Goal: Task Accomplishment & Management: Use online tool/utility

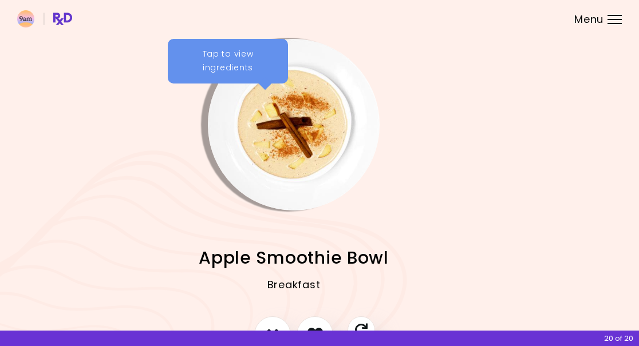
scroll to position [0, 26]
click at [613, 15] on div at bounding box center [615, 15] width 14 height 1
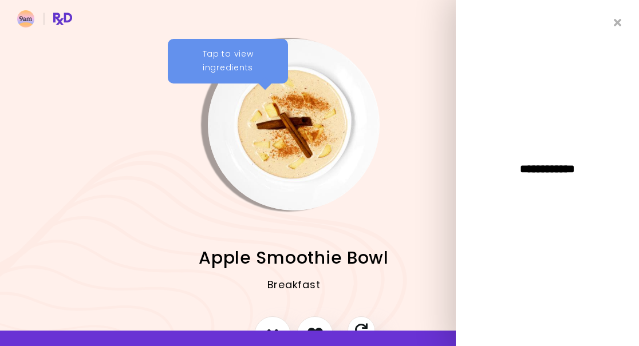
click at [620, 24] on icon "Close" at bounding box center [618, 22] width 8 height 11
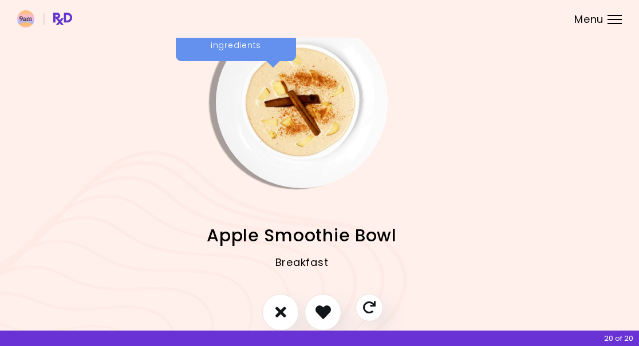
scroll to position [23, 18]
click at [291, 115] on img "Info - Apple Smoothie Bowl" at bounding box center [302, 102] width 172 height 172
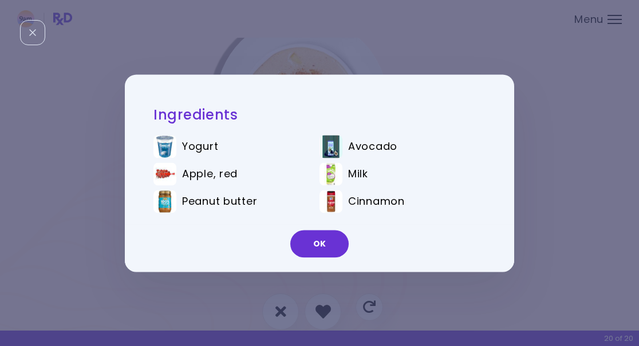
click at [318, 241] on button "OK" at bounding box center [319, 243] width 58 height 27
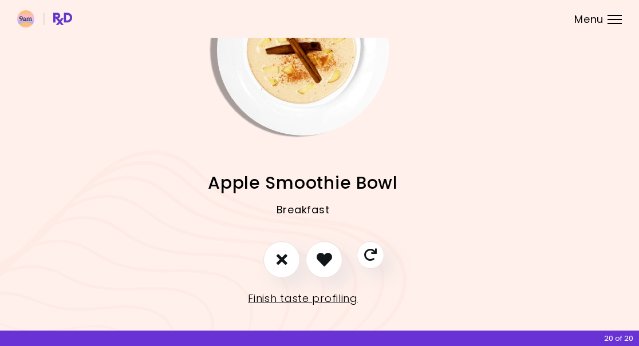
scroll to position [74, 17]
click at [375, 251] on icon "Skip" at bounding box center [371, 256] width 14 height 14
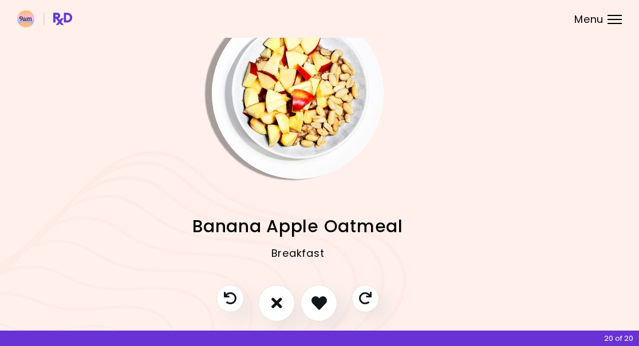
scroll to position [33, 22]
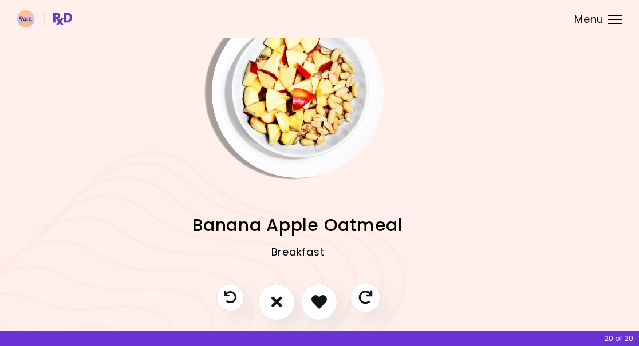
click at [367, 292] on icon "Skip" at bounding box center [365, 298] width 14 height 14
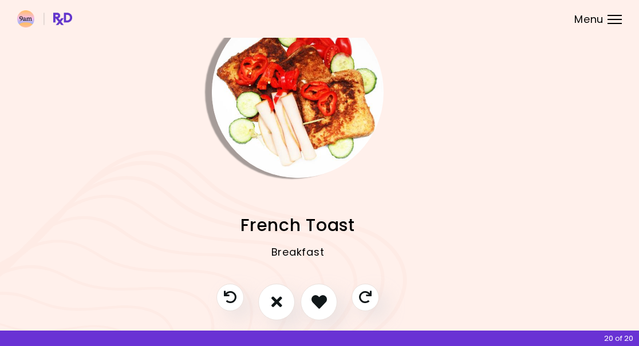
click at [288, 316] on button "I don't like this recipe" at bounding box center [276, 302] width 37 height 37
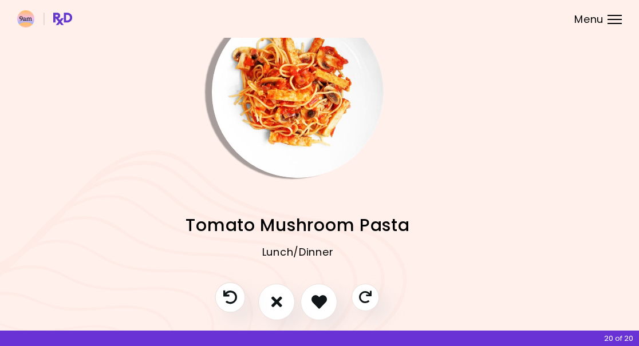
click at [227, 299] on icon "Previous recipe" at bounding box center [230, 298] width 14 height 14
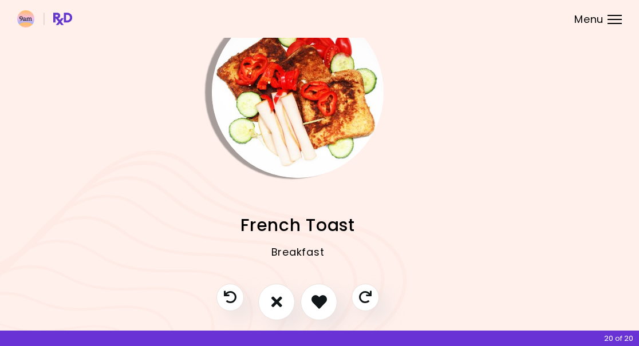
click at [235, 292] on icon "Previous recipe" at bounding box center [230, 297] width 13 height 13
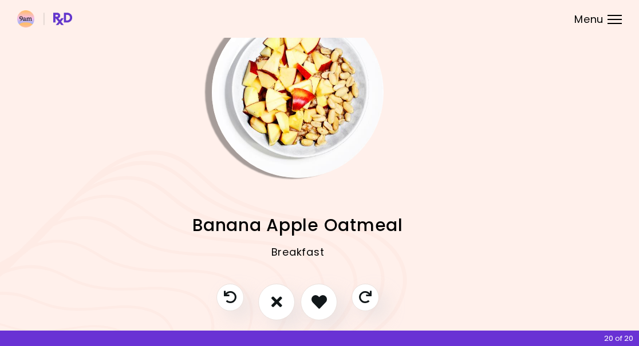
click at [233, 294] on icon "Previous recipe" at bounding box center [230, 297] width 13 height 13
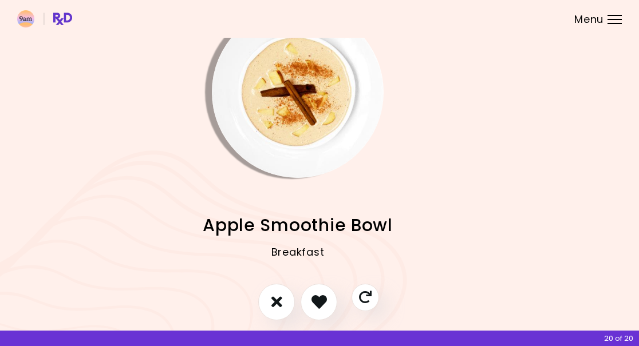
click at [321, 299] on icon "I like this recipe" at bounding box center [319, 301] width 15 height 15
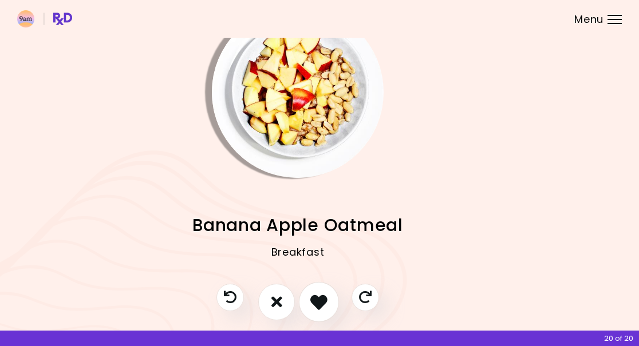
click at [321, 294] on icon "I like this recipe" at bounding box center [318, 302] width 17 height 17
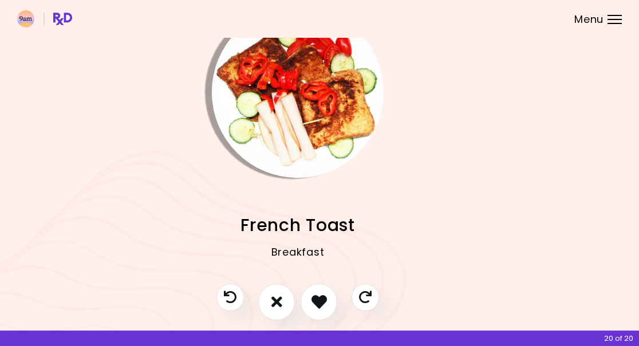
click at [278, 296] on icon "I don't like this recipe" at bounding box center [276, 301] width 11 height 15
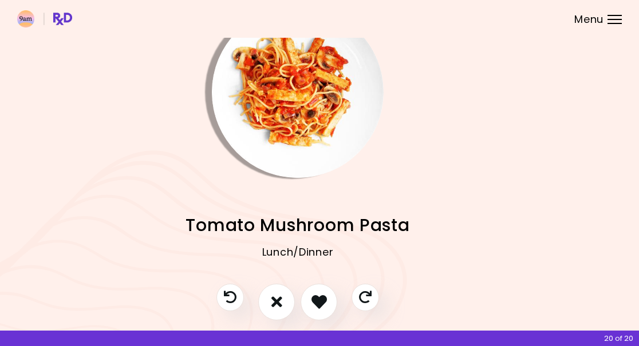
click at [275, 297] on icon "I don't like this recipe" at bounding box center [276, 301] width 11 height 15
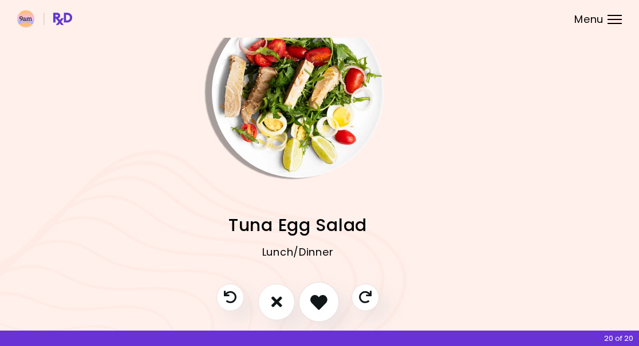
click at [329, 286] on button "I like this recipe" at bounding box center [319, 302] width 40 height 40
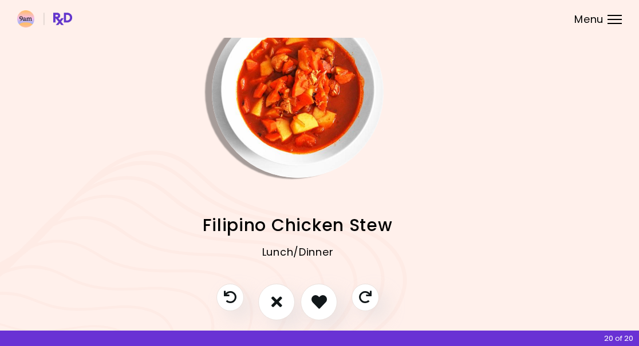
click at [276, 301] on icon "I don't like this recipe" at bounding box center [276, 301] width 11 height 15
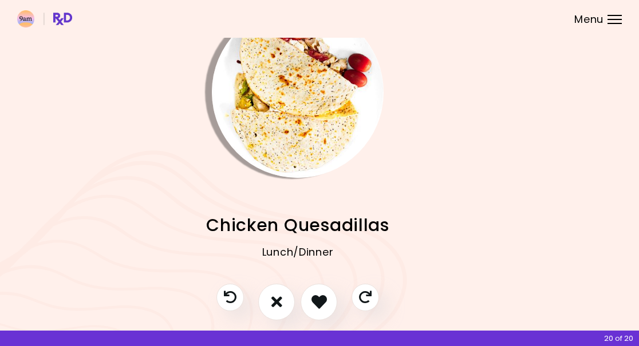
click at [329, 292] on button "I like this recipe" at bounding box center [319, 302] width 37 height 37
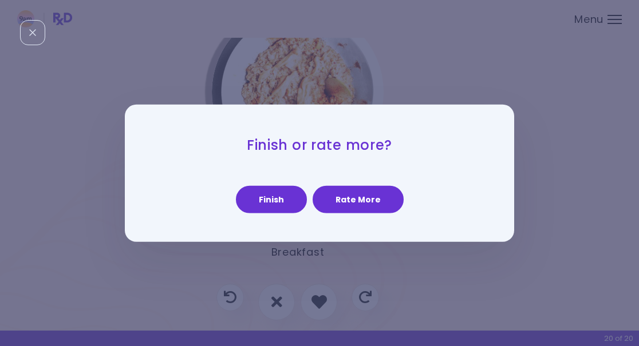
click at [382, 194] on button "Rate More" at bounding box center [358, 199] width 91 height 27
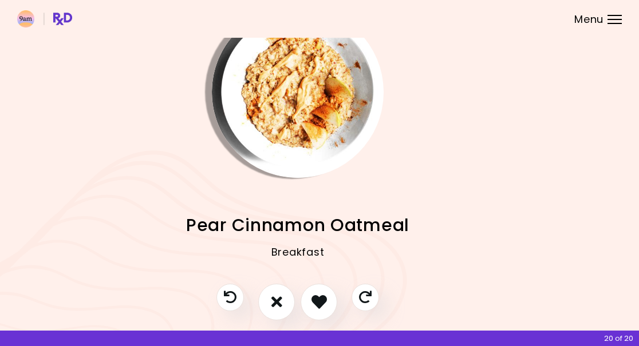
click at [321, 301] on icon "I like this recipe" at bounding box center [319, 301] width 15 height 15
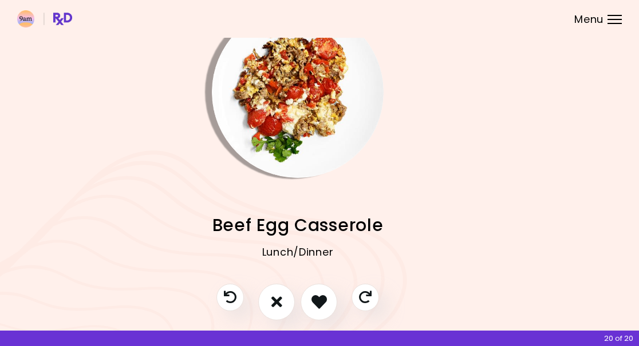
click at [325, 299] on icon "I like this recipe" at bounding box center [319, 301] width 15 height 15
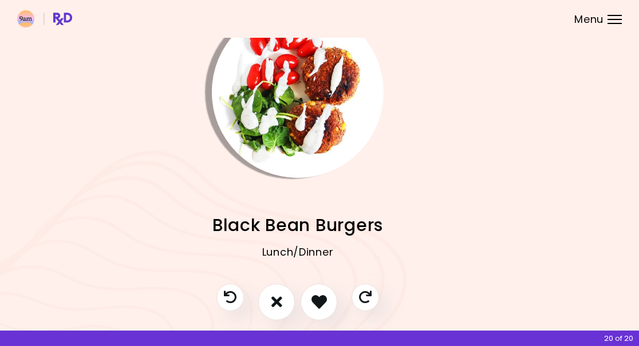
click at [281, 303] on icon "I don't like this recipe" at bounding box center [276, 301] width 11 height 15
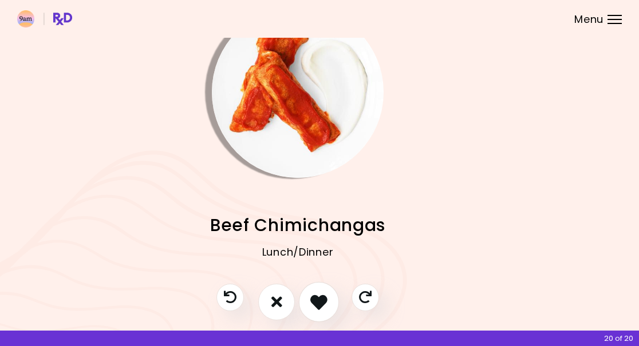
click at [320, 297] on icon "I like this recipe" at bounding box center [318, 302] width 17 height 17
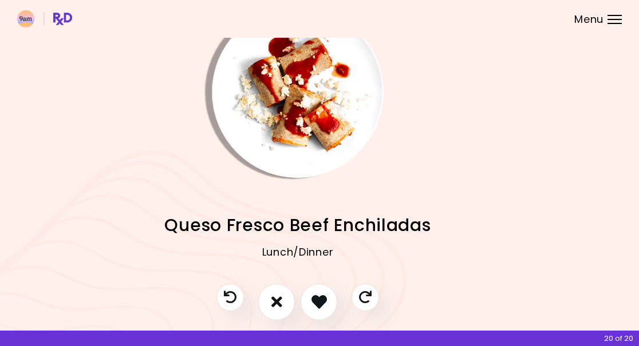
click at [320, 299] on icon "I like this recipe" at bounding box center [319, 301] width 15 height 15
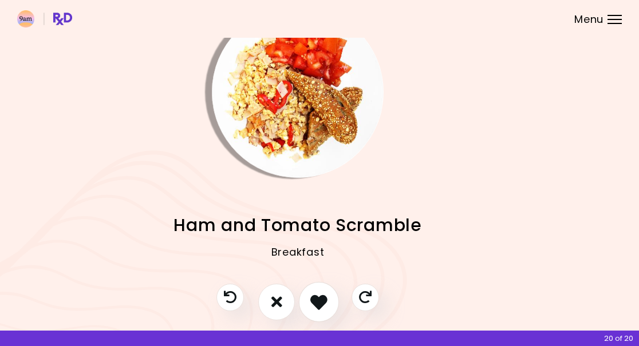
click at [325, 297] on icon "I like this recipe" at bounding box center [318, 302] width 17 height 17
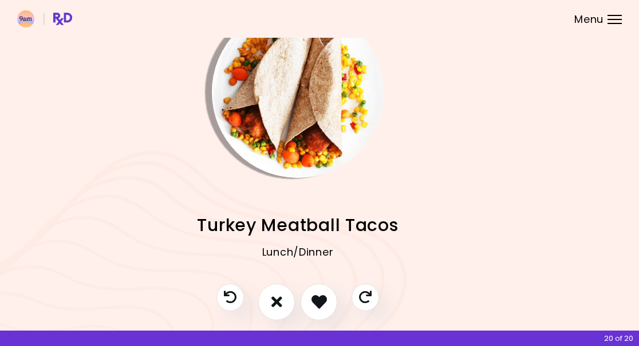
click at [321, 298] on icon "I like this recipe" at bounding box center [319, 301] width 15 height 15
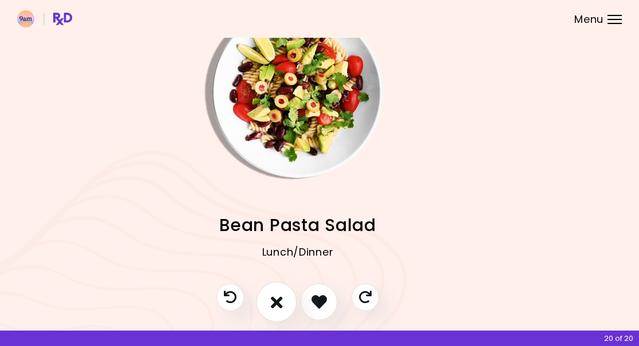
click at [281, 294] on icon "I don't like this recipe" at bounding box center [277, 302] width 12 height 17
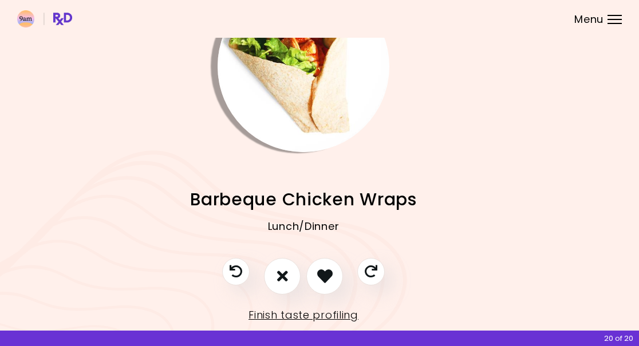
scroll to position [58, 16]
click at [324, 278] on icon "I like this recipe" at bounding box center [324, 277] width 17 height 17
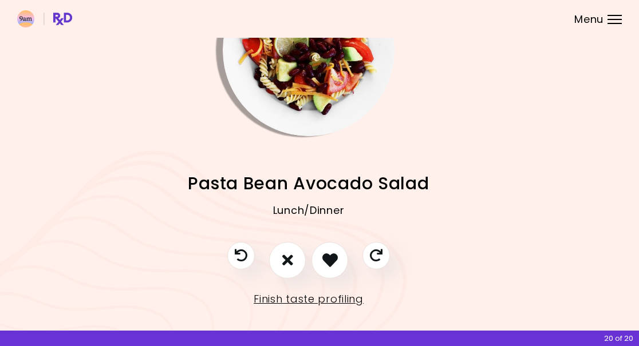
scroll to position [74, 10]
click at [292, 258] on icon "I don't like this recipe" at bounding box center [288, 260] width 11 height 15
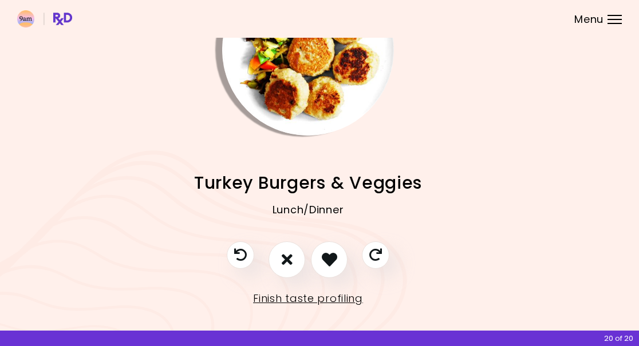
scroll to position [74, 11]
click at [330, 260] on icon "I like this recipe" at bounding box center [329, 260] width 15 height 15
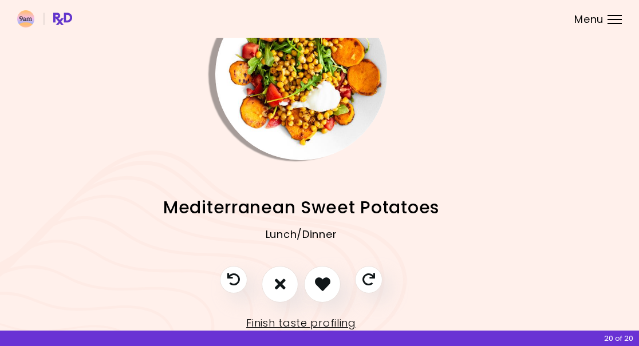
scroll to position [50, 19]
click at [319, 285] on icon "I like this recipe" at bounding box center [321, 284] width 17 height 17
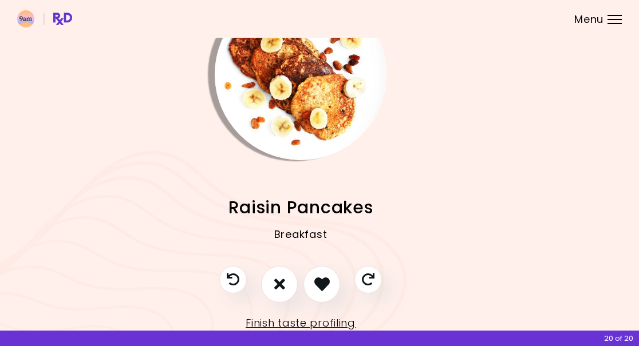
click at [281, 282] on icon "I don't like this recipe" at bounding box center [279, 284] width 11 height 15
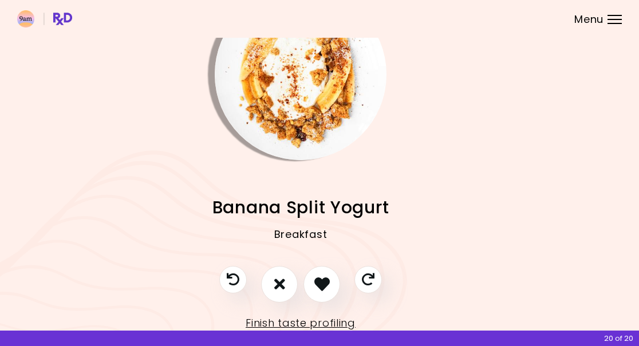
click at [322, 286] on icon "I like this recipe" at bounding box center [321, 284] width 15 height 15
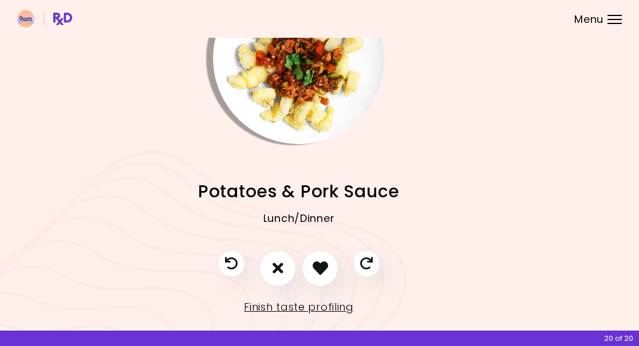
scroll to position [66, 21]
click at [321, 267] on icon "I like this recipe" at bounding box center [320, 269] width 17 height 17
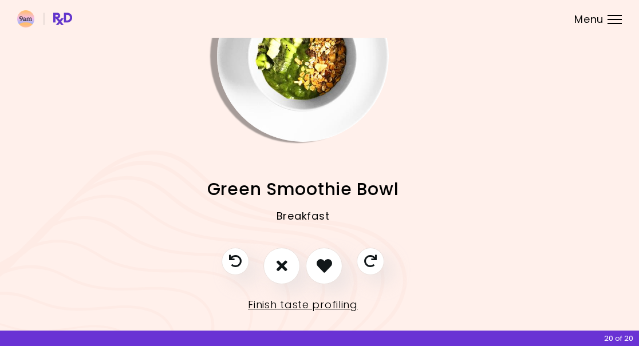
scroll to position [69, 17]
click at [329, 262] on icon "I like this recipe" at bounding box center [324, 265] width 15 height 15
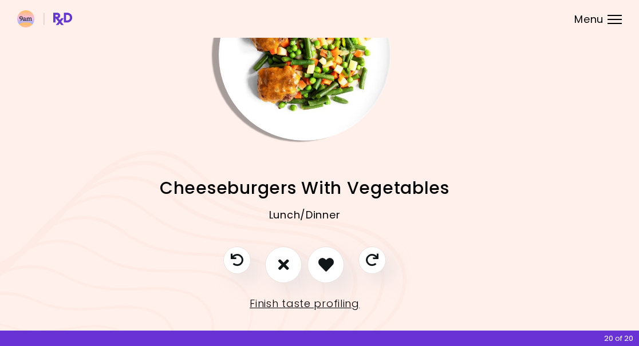
scroll to position [69, 15]
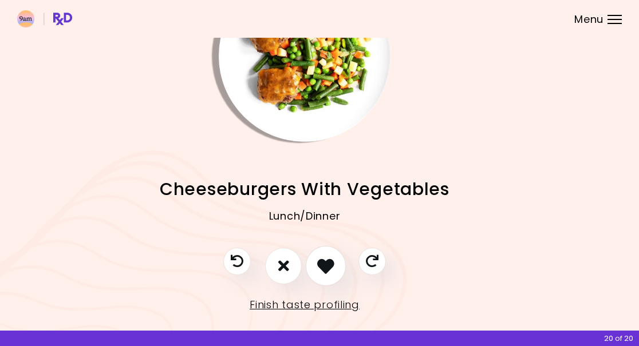
click at [328, 269] on icon "I like this recipe" at bounding box center [325, 266] width 17 height 17
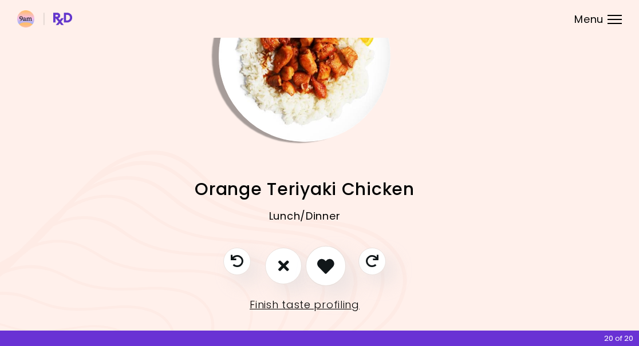
click at [327, 265] on icon "I like this recipe" at bounding box center [325, 266] width 17 height 17
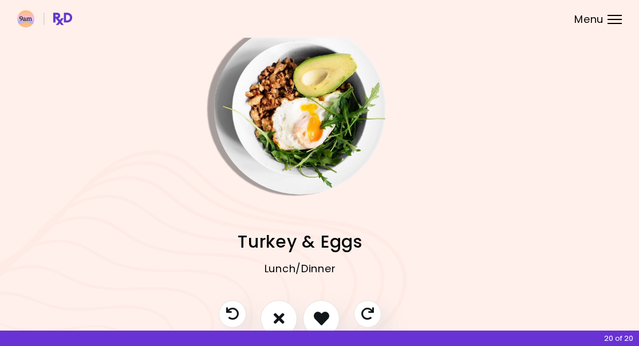
scroll to position [15, 19]
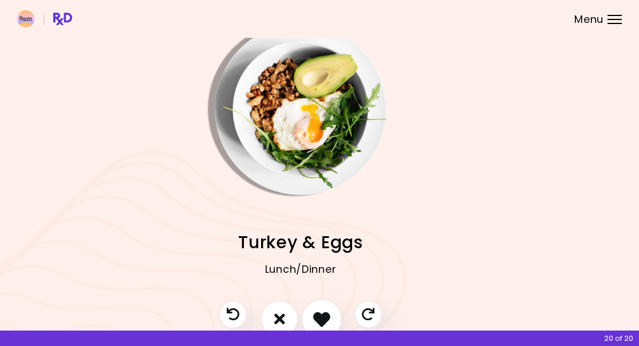
click at [320, 316] on icon "I like this recipe" at bounding box center [321, 319] width 17 height 17
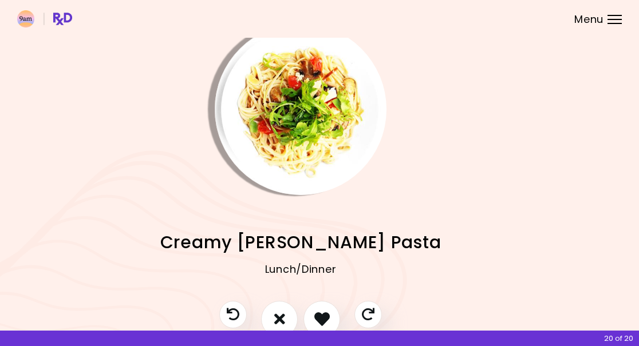
click at [326, 317] on icon "I like this recipe" at bounding box center [321, 319] width 15 height 15
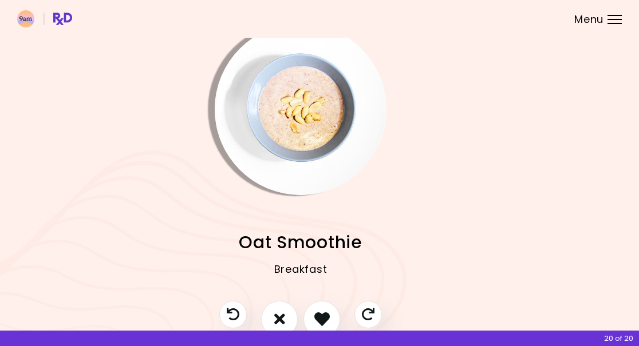
click at [316, 320] on icon "I like this recipe" at bounding box center [321, 319] width 15 height 15
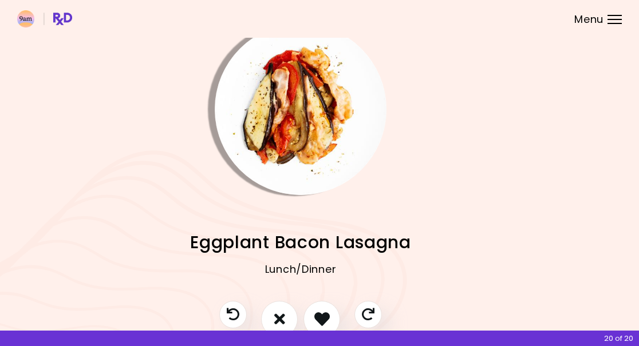
click at [325, 316] on icon "I like this recipe" at bounding box center [321, 319] width 15 height 15
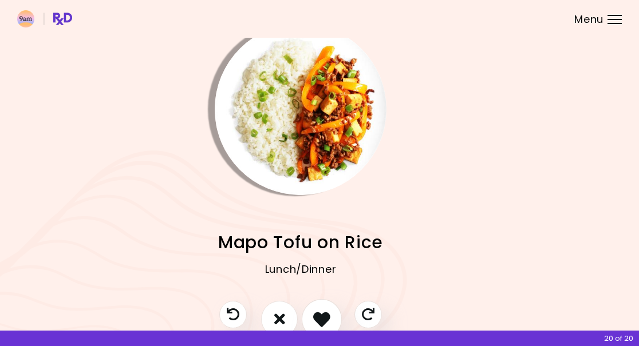
click at [322, 319] on icon "I like this recipe" at bounding box center [321, 319] width 17 height 17
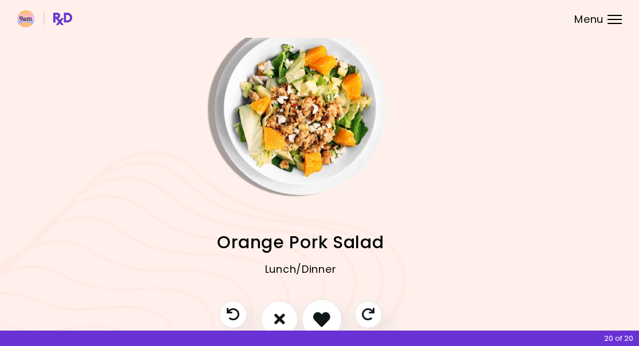
click at [327, 317] on icon "I like this recipe" at bounding box center [321, 319] width 17 height 17
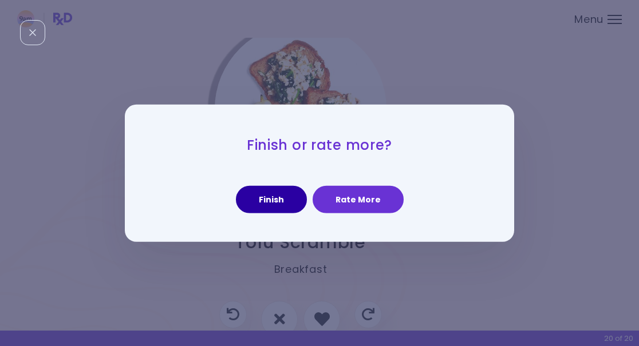
click at [280, 199] on button "Finish" at bounding box center [271, 199] width 71 height 27
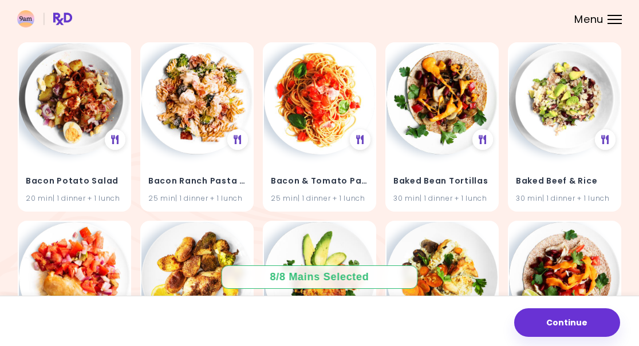
scroll to position [1541, 0]
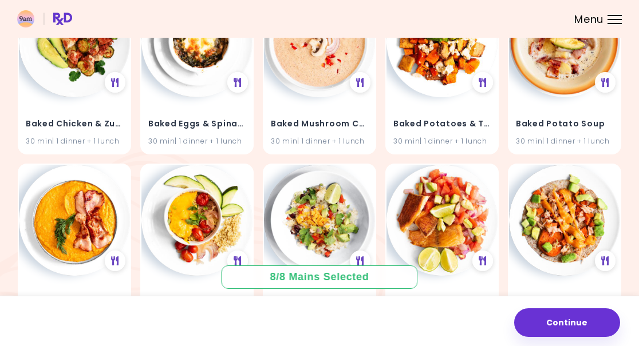
scroll to position [1972, 0]
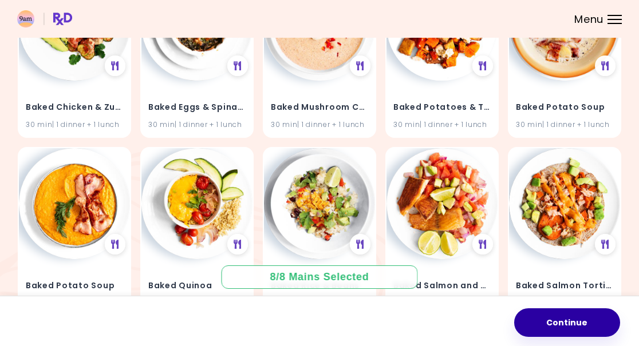
click at [569, 309] on button "Continue" at bounding box center [567, 323] width 106 height 29
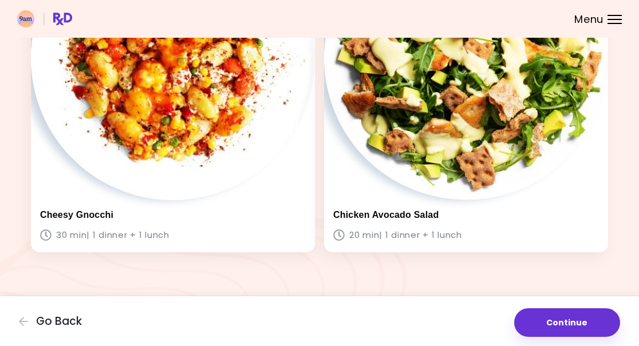
scroll to position [1218, 0]
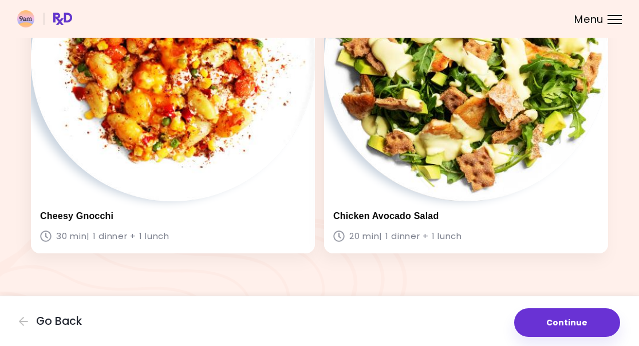
click at [562, 309] on button "Continue" at bounding box center [567, 323] width 106 height 29
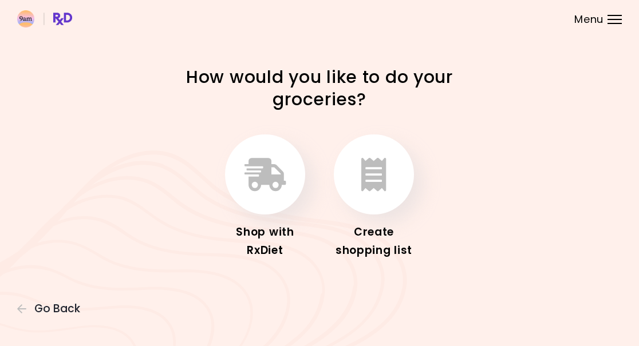
click at [381, 178] on icon "button" at bounding box center [373, 174] width 25 height 33
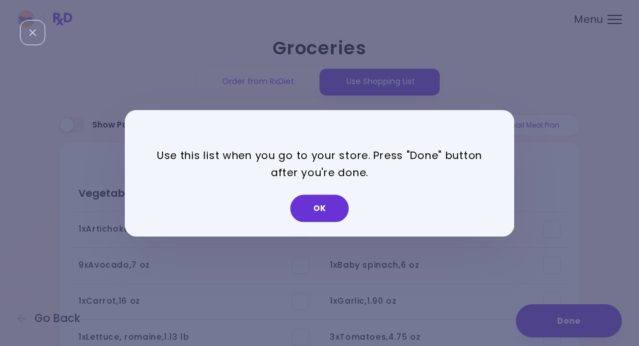
click at [322, 209] on button "OK" at bounding box center [319, 208] width 58 height 27
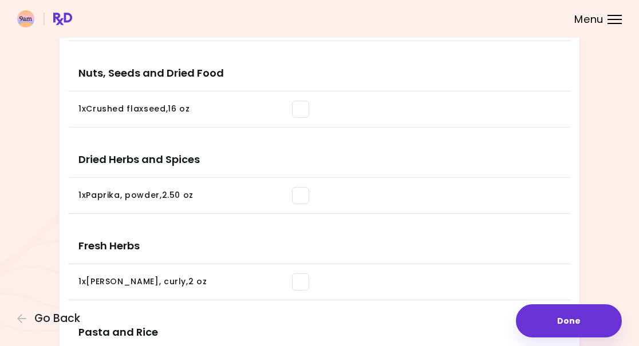
scroll to position [858, 0]
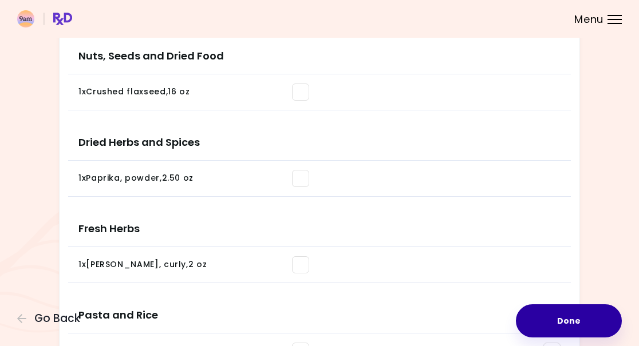
click at [577, 326] on button "Done" at bounding box center [569, 321] width 106 height 33
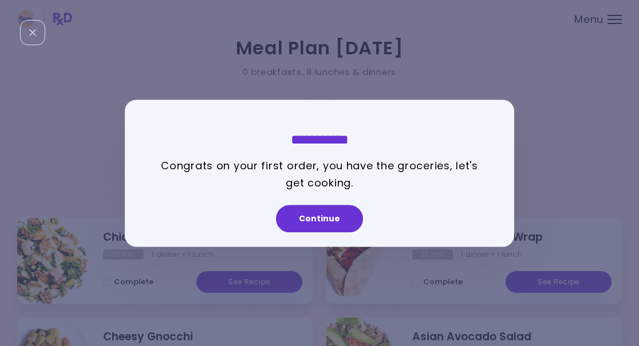
click at [306, 223] on button "Continue" at bounding box center [319, 218] width 87 height 27
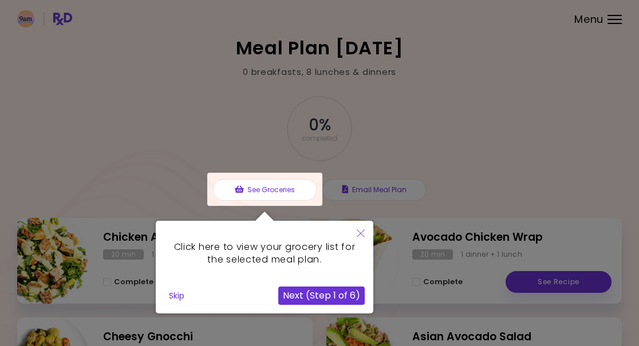
click at [334, 299] on button "Next (Step 1 of 6)" at bounding box center [321, 296] width 86 height 18
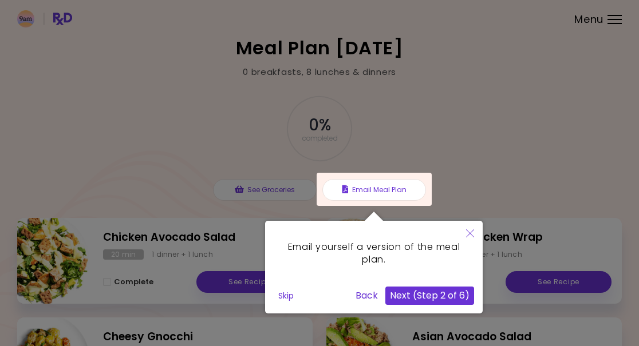
click at [450, 294] on button "Next (Step 2 of 6)" at bounding box center [429, 296] width 89 height 18
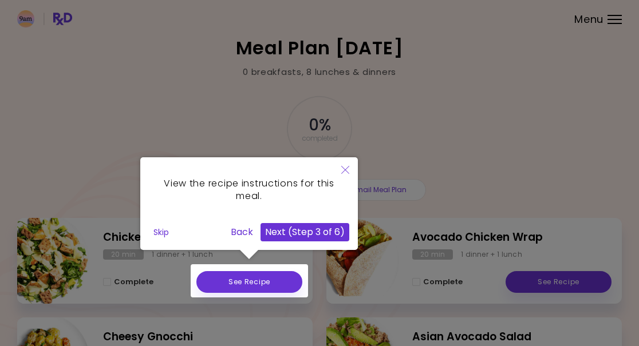
click at [270, 286] on div at bounding box center [249, 281] width 117 height 33
click at [269, 287] on div at bounding box center [249, 281] width 117 height 33
click at [262, 287] on div at bounding box center [249, 281] width 117 height 33
click at [275, 275] on div at bounding box center [249, 281] width 117 height 33
click at [260, 283] on div at bounding box center [249, 281] width 117 height 33
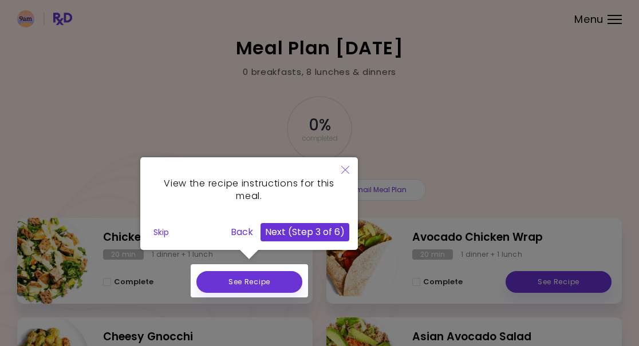
click at [321, 230] on button "Next (Step 3 of 6)" at bounding box center [305, 232] width 89 height 18
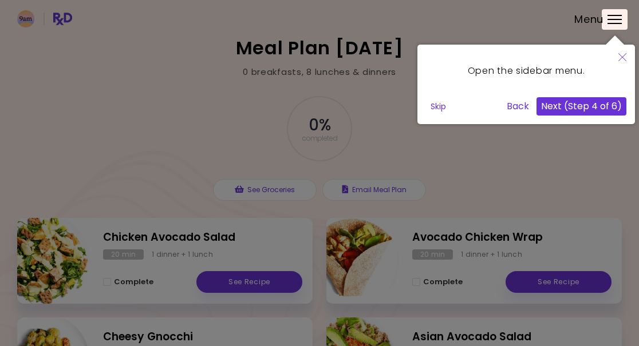
click at [606, 107] on button "Next (Step 4 of 6)" at bounding box center [582, 106] width 90 height 18
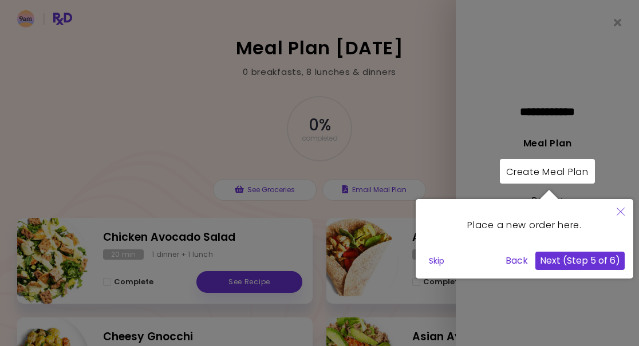
click at [446, 262] on button "Skip" at bounding box center [436, 261] width 25 height 17
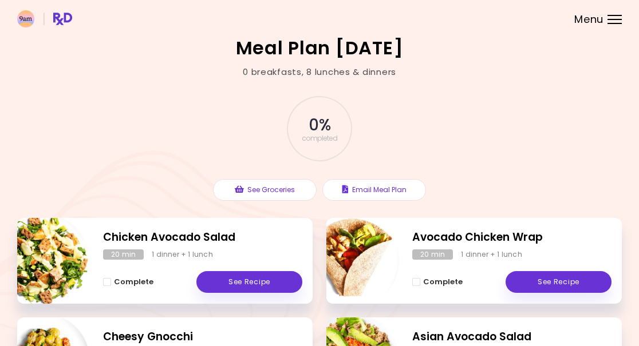
click at [565, 279] on link "See Recipe" at bounding box center [559, 282] width 106 height 22
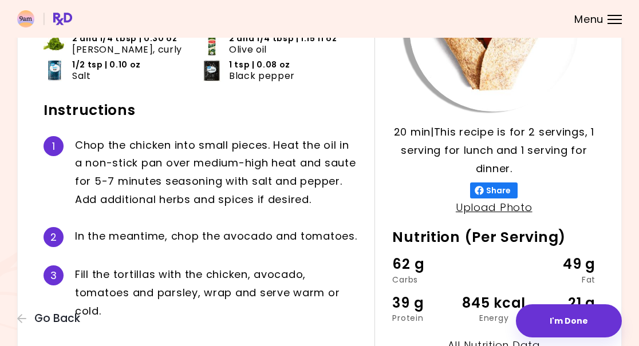
scroll to position [155, 0]
